Goal: Information Seeking & Learning: Check status

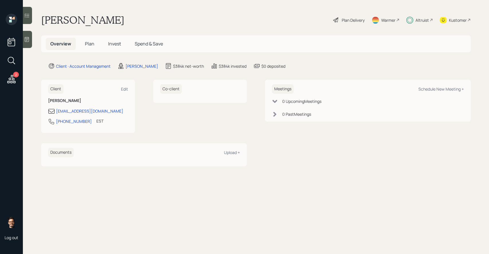
click at [115, 44] on span "Invest" at bounding box center [114, 44] width 13 height 6
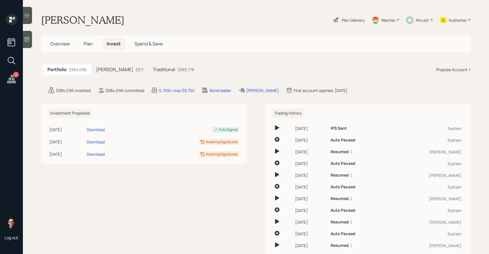
click at [135, 71] on div "$317" at bounding box center [139, 70] width 8 height 6
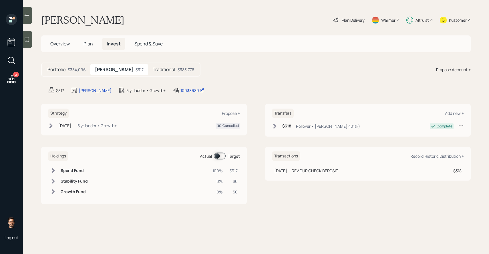
click at [153, 70] on h5 "Traditional" at bounding box center [164, 69] width 23 height 5
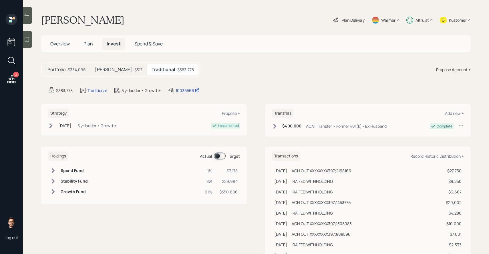
click at [30, 16] on div at bounding box center [27, 15] width 9 height 17
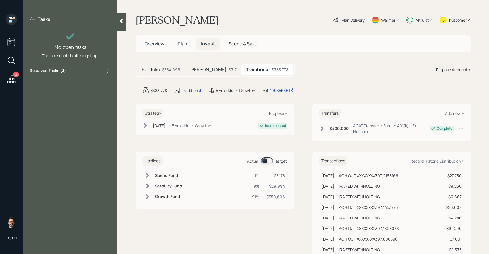
click at [83, 75] on div "Tasks No open tasks This household is all caught up. Resolved Tasks ( 3 )" at bounding box center [70, 45] width 94 height 63
click at [83, 72] on div "Resolved Tasks ( 3 )" at bounding box center [70, 71] width 81 height 7
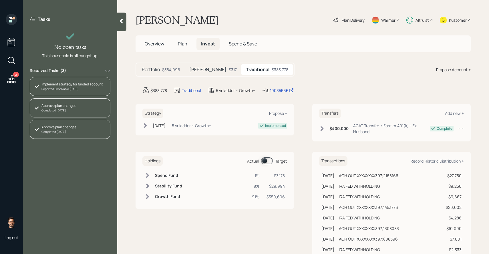
click at [201, 69] on div "Roth $317" at bounding box center [213, 69] width 57 height 11
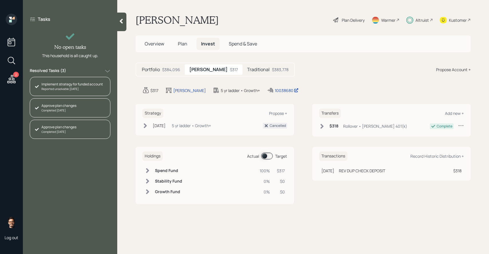
click at [265, 153] on span at bounding box center [267, 156] width 12 height 7
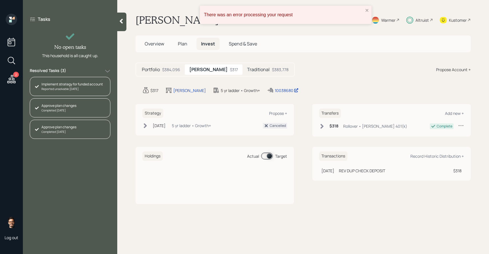
click at [243, 73] on div "Traditional $383,778" at bounding box center [267, 69] width 51 height 11
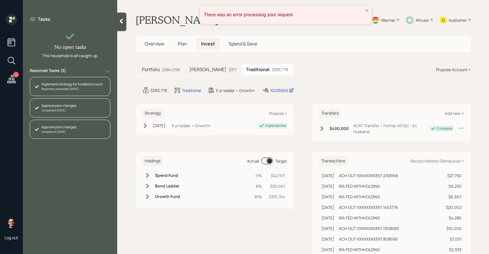
click at [229, 68] on div "$317" at bounding box center [233, 70] width 8 height 6
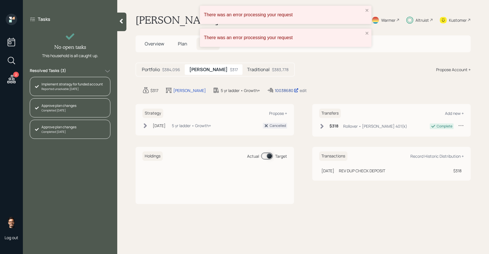
click at [275, 90] on div "10038680" at bounding box center [287, 90] width 24 height 6
click at [367, 9] on icon "close" at bounding box center [367, 10] width 4 height 5
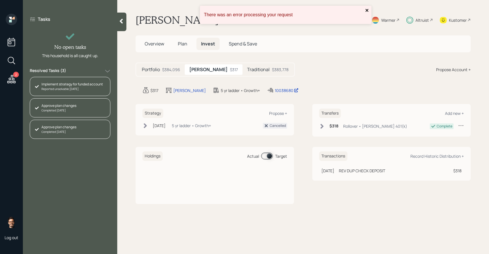
click at [368, 10] on icon "close" at bounding box center [367, 10] width 4 height 5
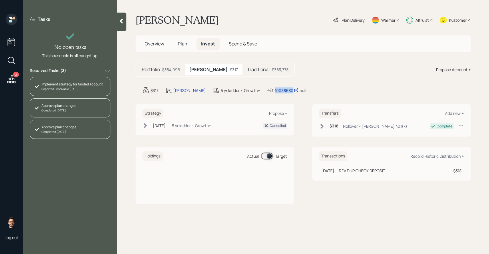
drag, startPoint x: 282, startPoint y: 91, endPoint x: 252, endPoint y: 91, distance: 30.0
click at [252, 91] on div "$317 Roth 5 yr ladder • Growth+ 10038680 edit" at bounding box center [306, 90] width 328 height 7
copy div "10038680"
click at [204, 127] on div "5 yr ladder • Growth+" at bounding box center [191, 126] width 39 height 6
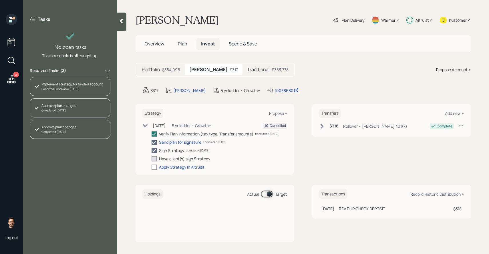
click at [203, 127] on div "5 yr ladder • Growth+" at bounding box center [191, 126] width 39 height 6
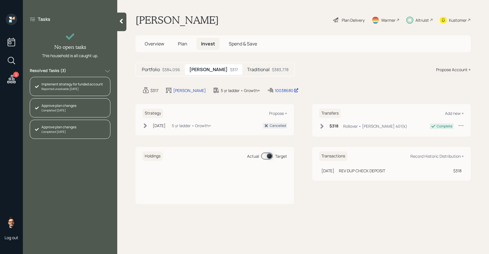
click at [272, 67] on div "$383,778" at bounding box center [280, 70] width 17 height 6
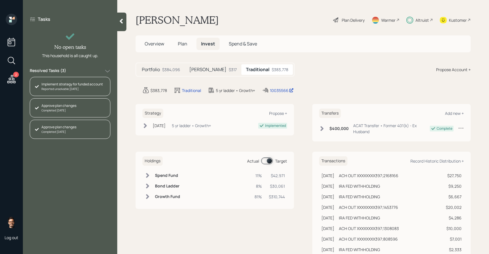
click at [229, 69] on div "$317" at bounding box center [233, 70] width 8 height 6
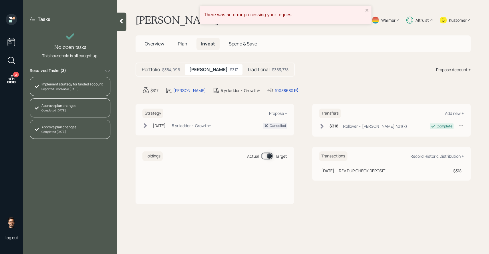
click at [123, 23] on icon at bounding box center [121, 21] width 6 height 6
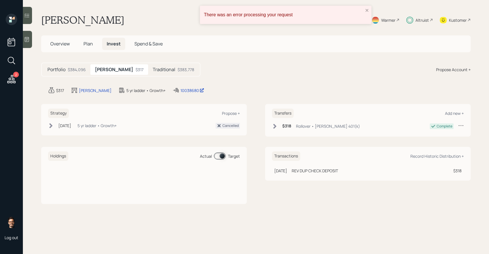
click at [26, 21] on div at bounding box center [27, 15] width 9 height 17
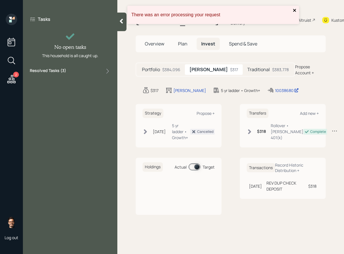
click at [294, 9] on icon "close" at bounding box center [294, 10] width 3 height 3
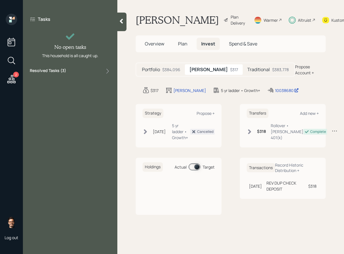
click at [247, 72] on h5 "Traditional" at bounding box center [258, 69] width 23 height 5
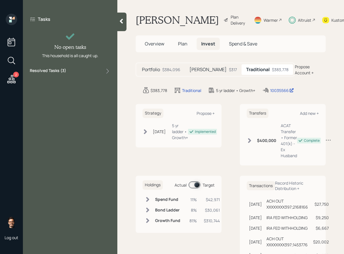
click at [83, 70] on div "Resolved Tasks ( 3 )" at bounding box center [70, 71] width 81 height 7
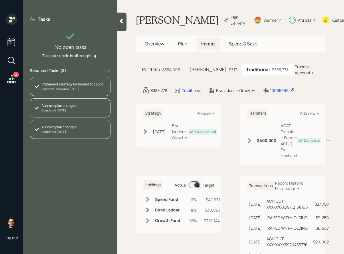
click at [197, 188] on span at bounding box center [194, 185] width 12 height 7
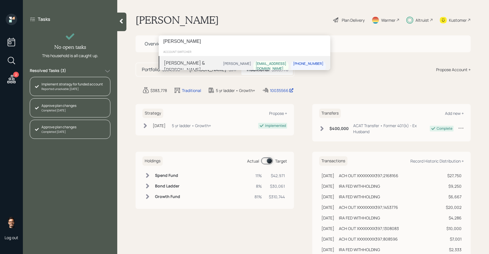
type input "deborah crane"
